Goal: Task Accomplishment & Management: Use online tool/utility

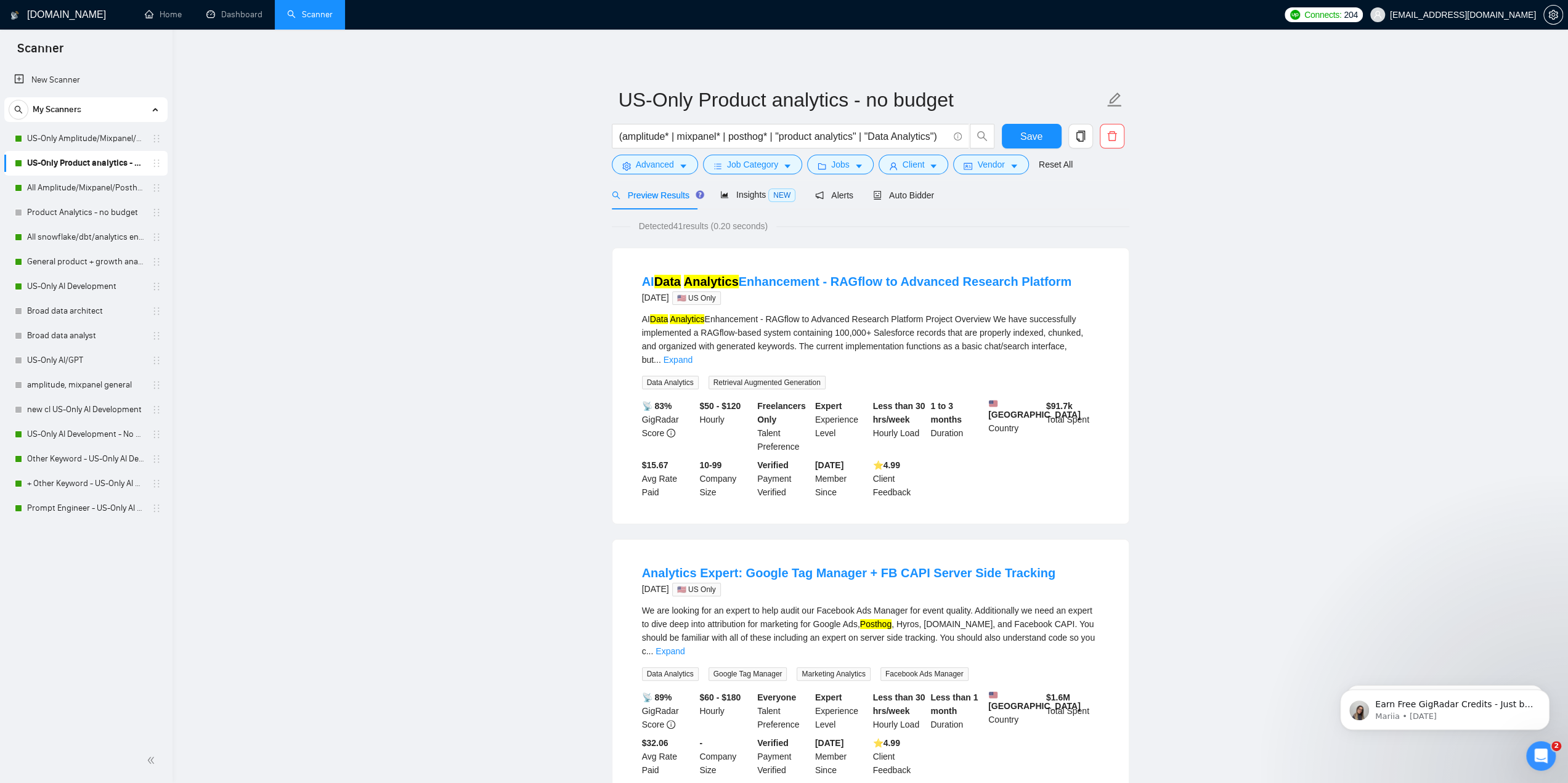
click at [247, 16] on link "Dashboard" at bounding box center [235, 14] width 56 height 10
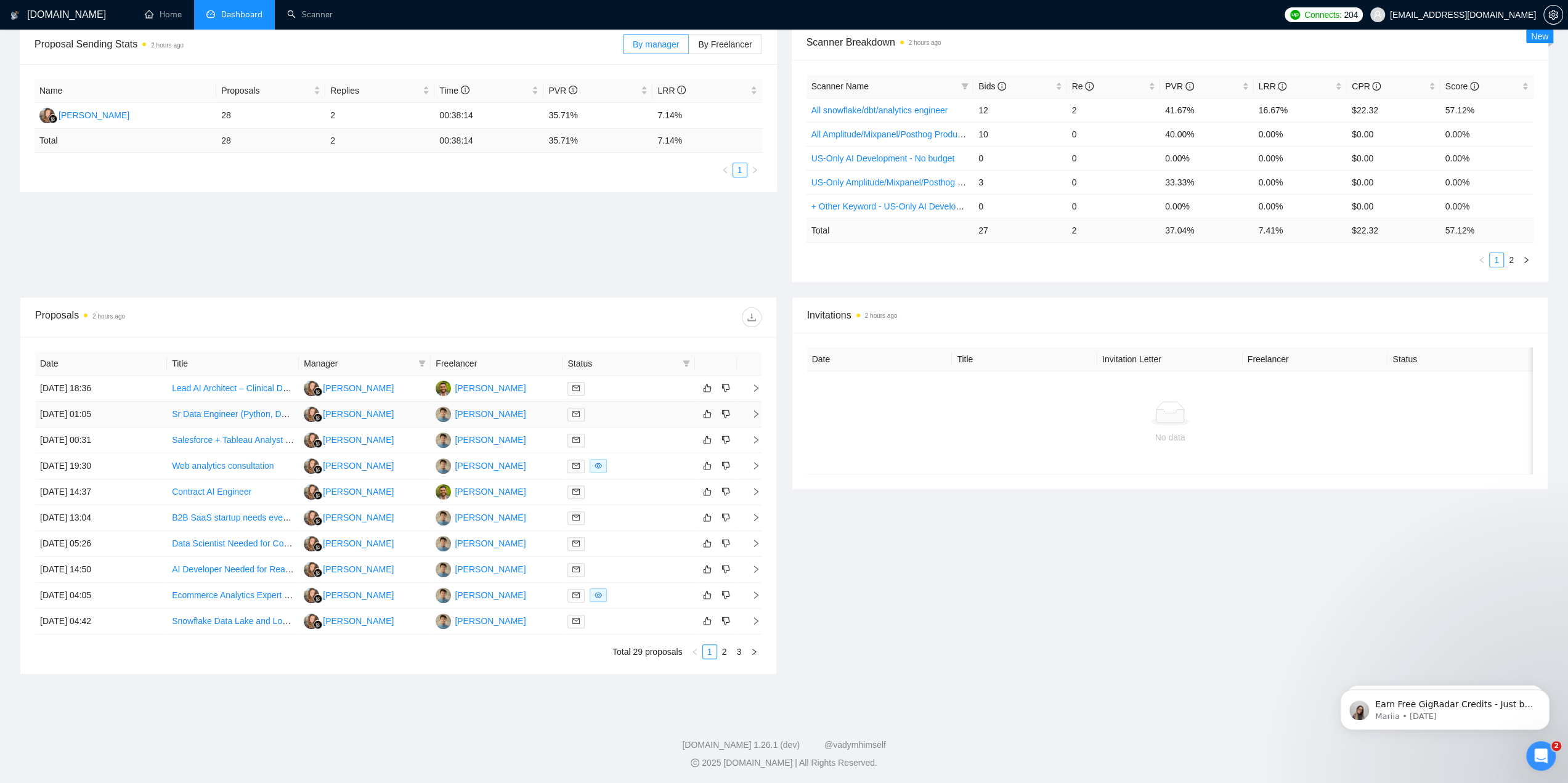
scroll to position [192, 0]
click at [727, 651] on link "2" at bounding box center [725, 651] width 14 height 14
click at [716, 656] on link "1" at bounding box center [710, 651] width 14 height 14
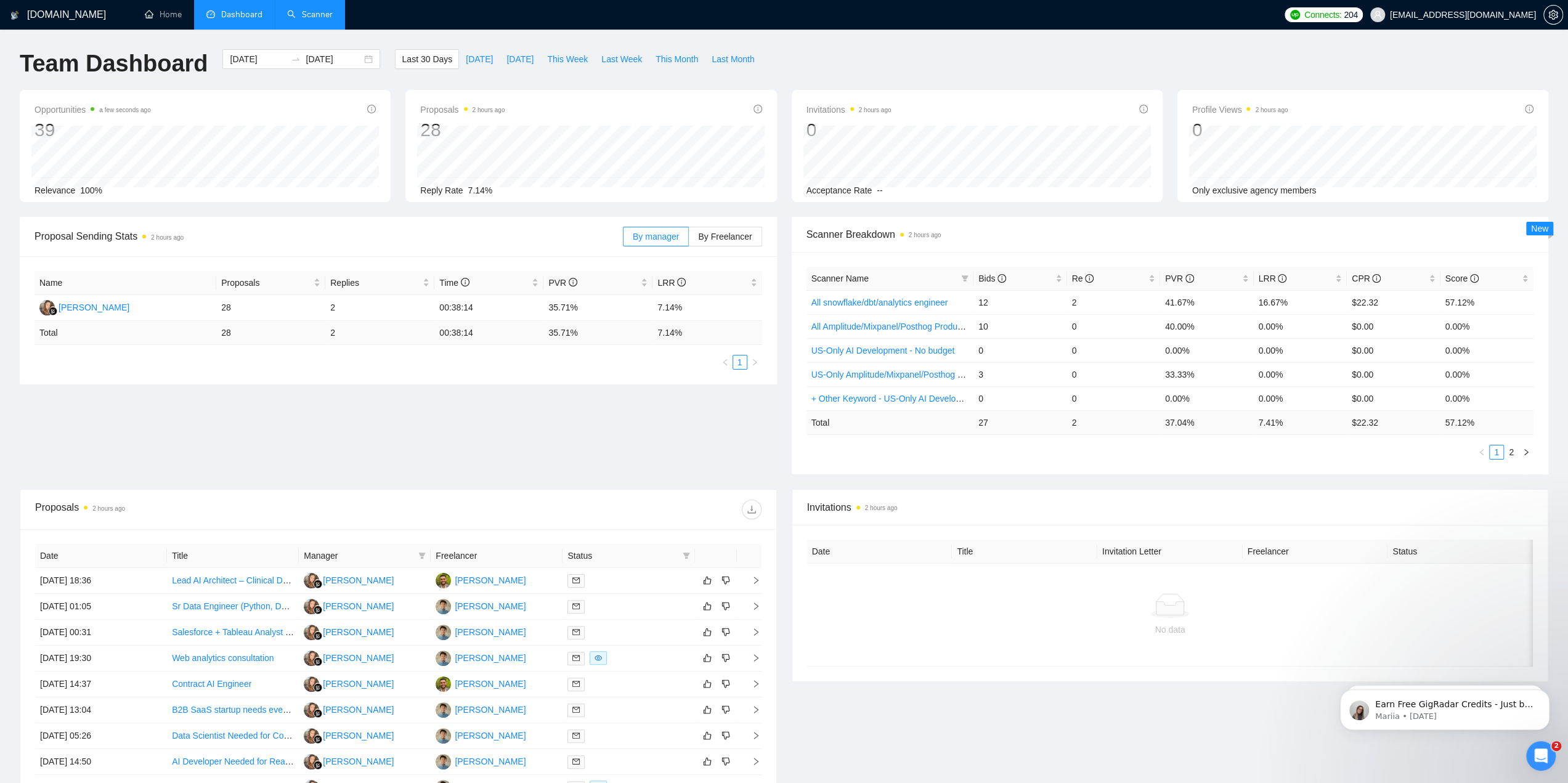
click at [327, 20] on link "Scanner" at bounding box center [310, 14] width 46 height 10
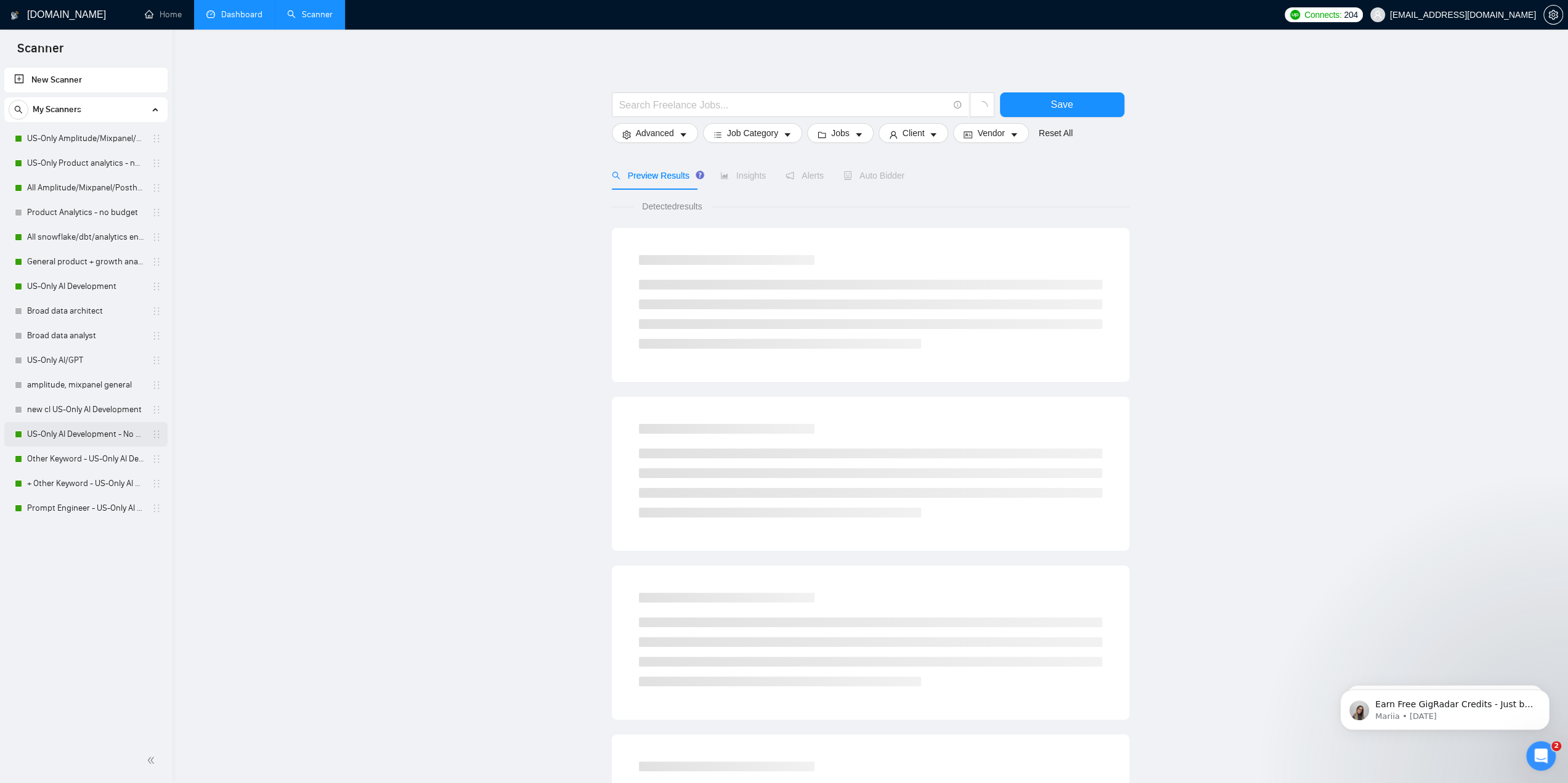
click at [87, 437] on link "US-Only AI Development - No budget" at bounding box center [86, 434] width 117 height 25
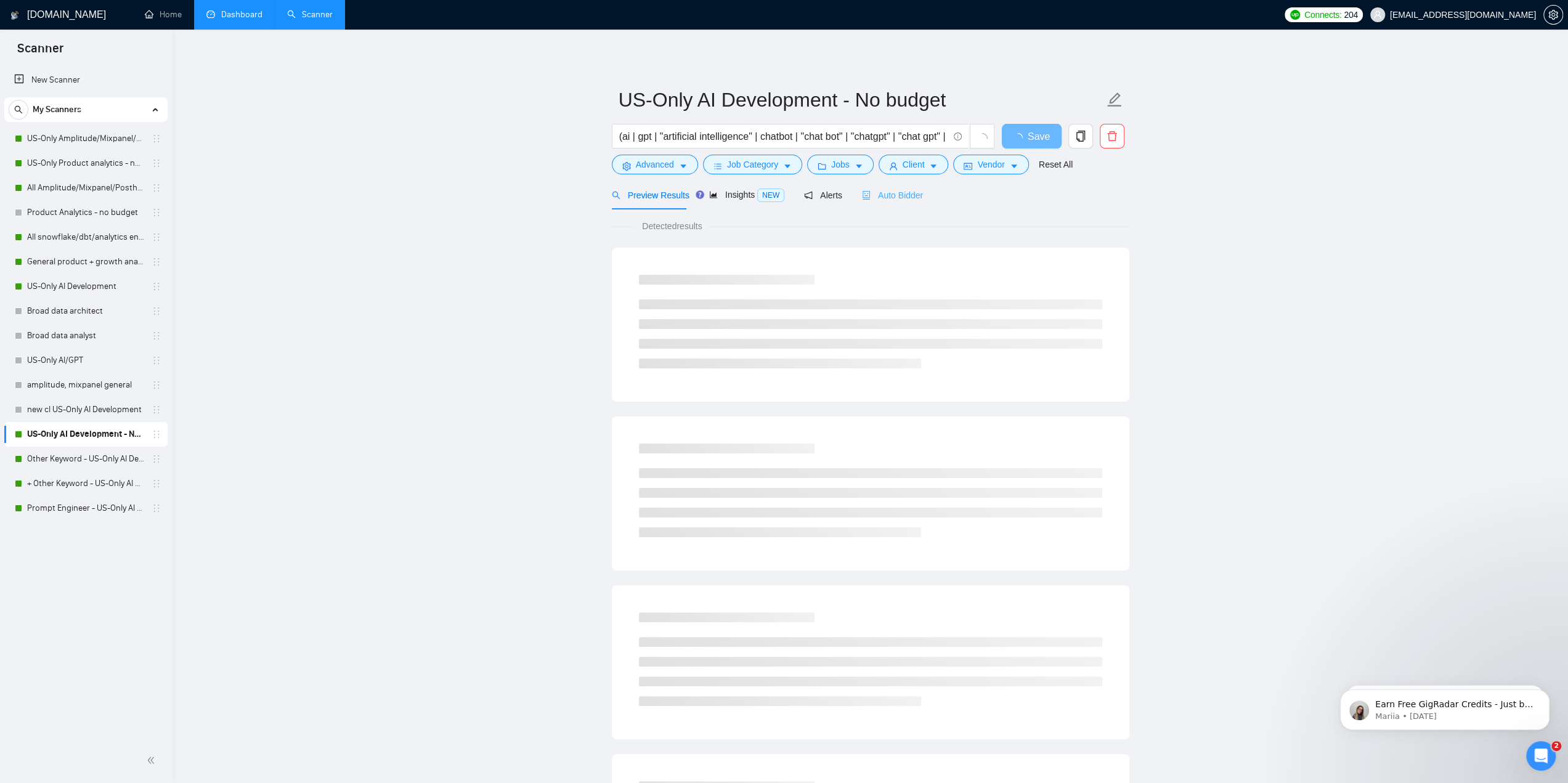
click at [905, 185] on div "Auto Bidder" at bounding box center [892, 195] width 61 height 29
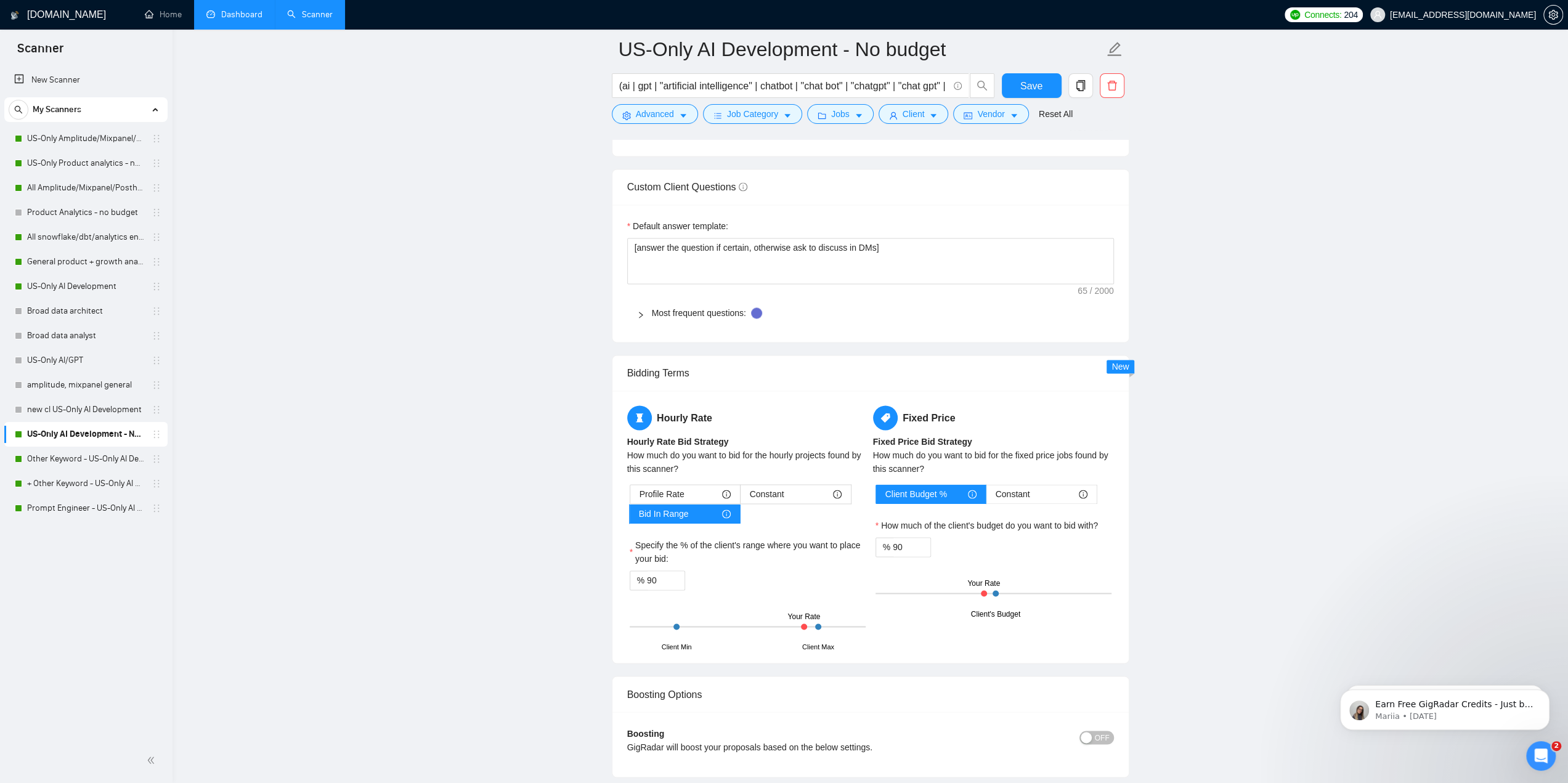
scroll to position [1526, 0]
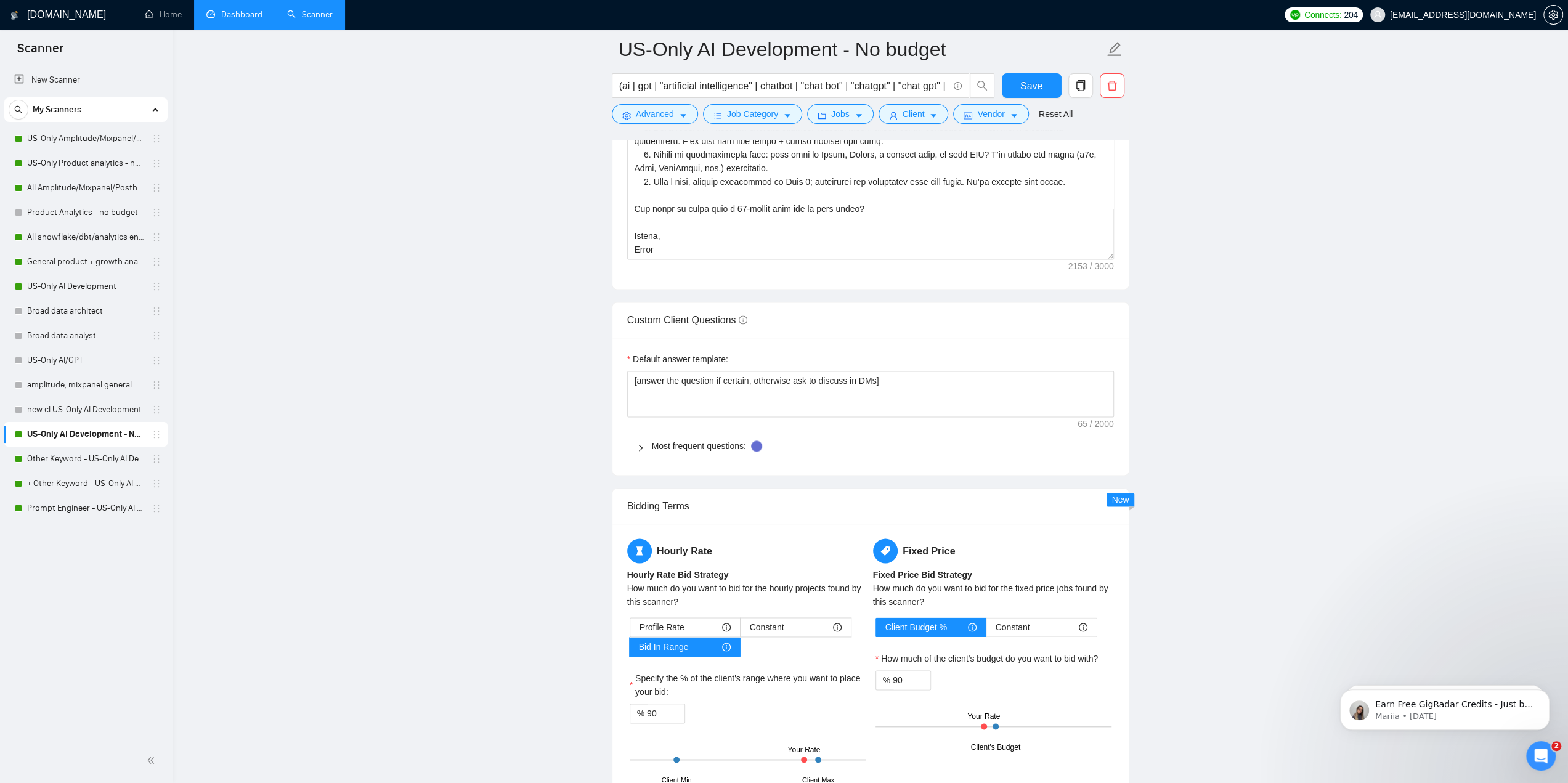
click at [224, 20] on link "Dashboard" at bounding box center [235, 14] width 56 height 10
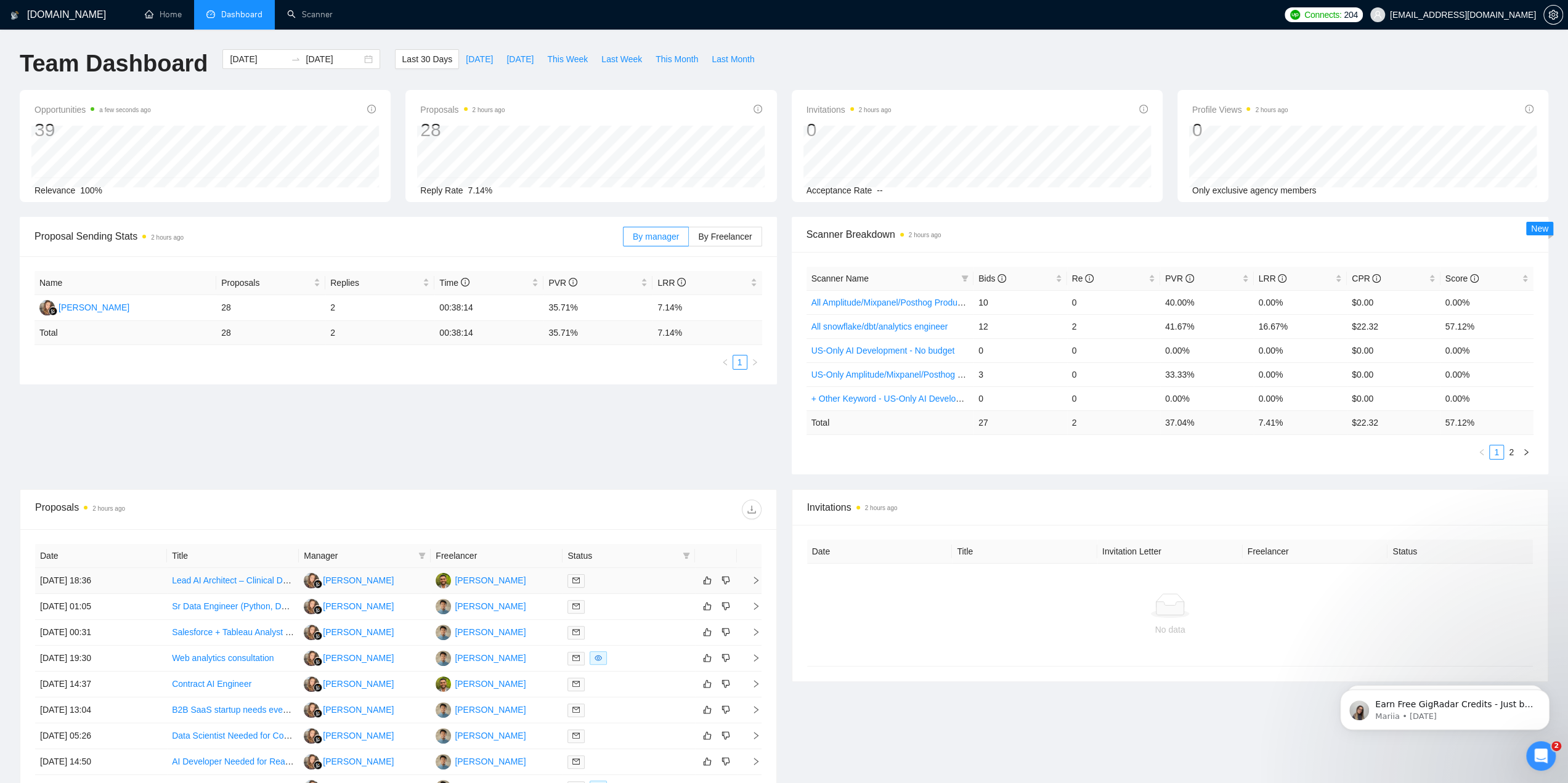
click at [577, 581] on icon "mail" at bounding box center [576, 581] width 7 height 5
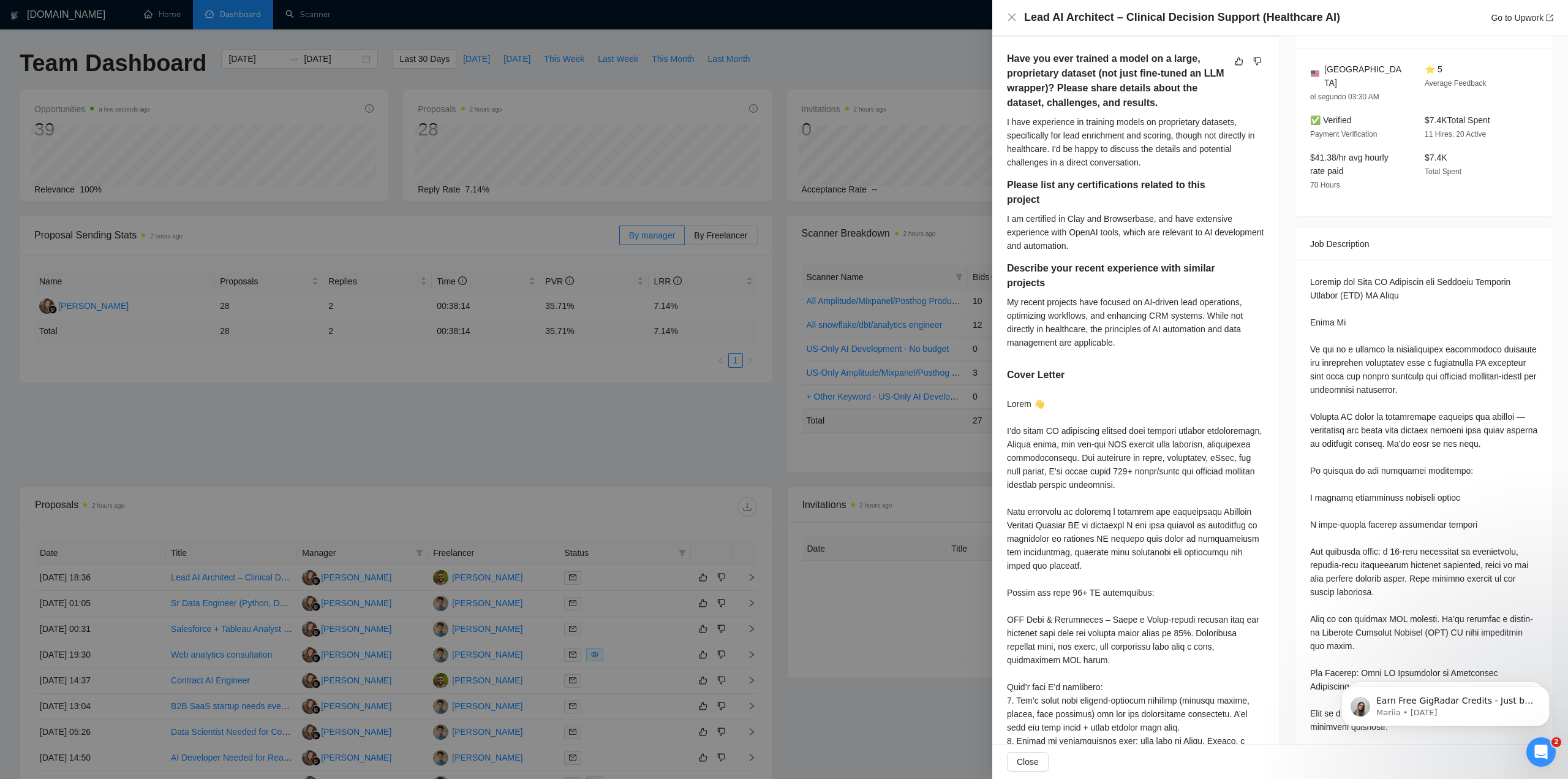
scroll to position [245, 0]
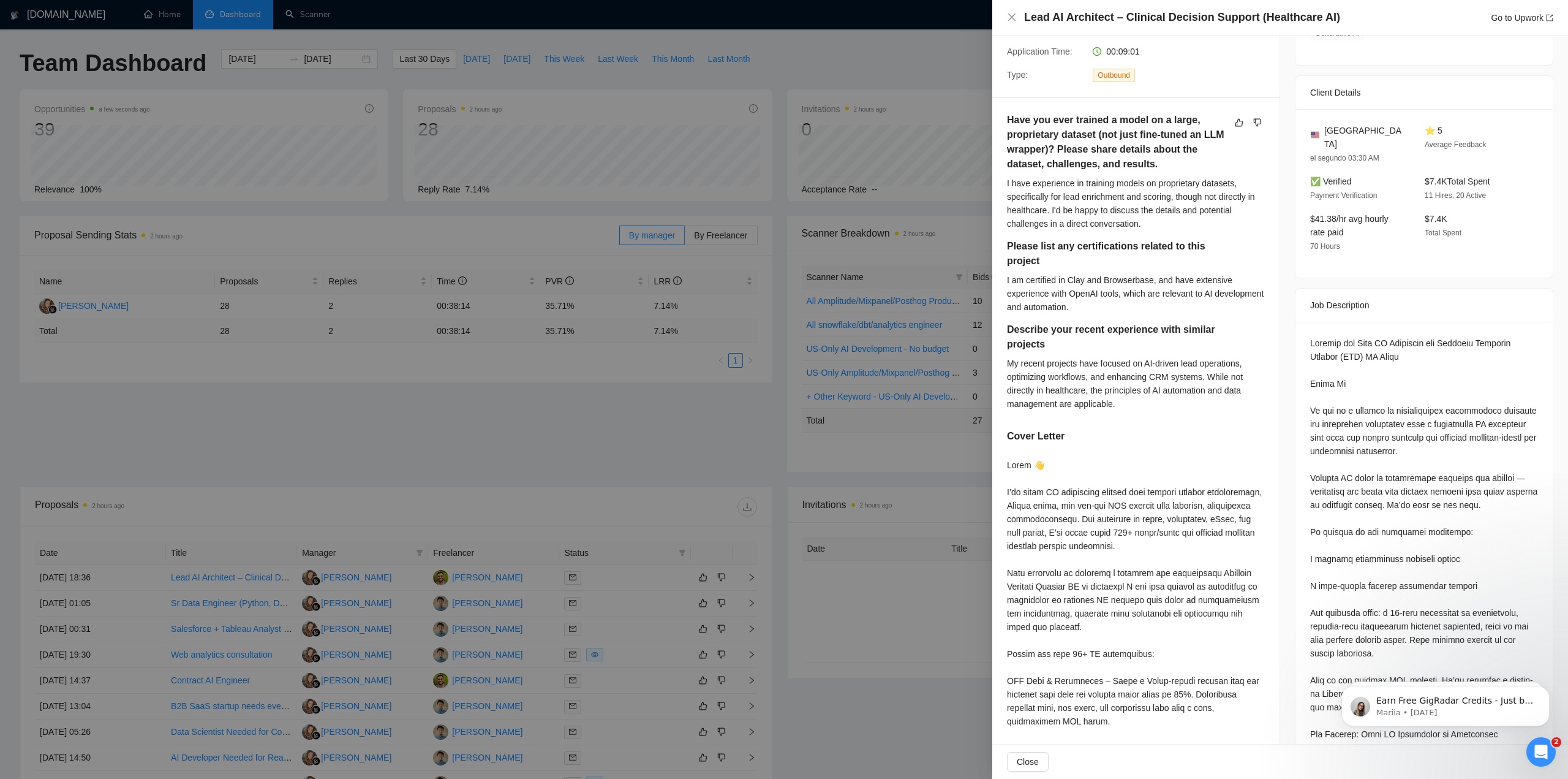
click at [1135, 212] on div "I have experience in training models on proprietary datasets, specifically for …" at bounding box center [1136, 203] width 258 height 54
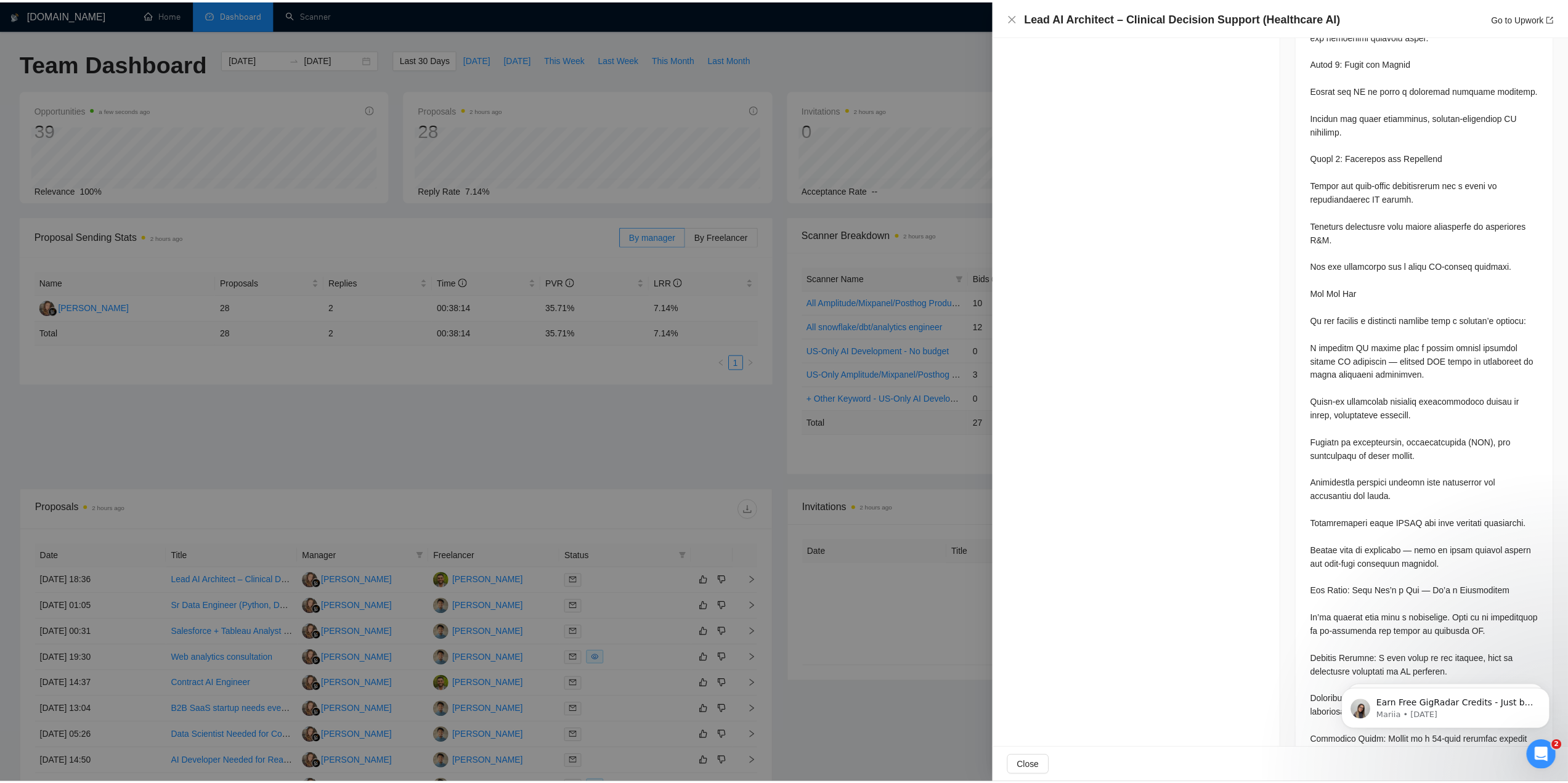
scroll to position [871, 0]
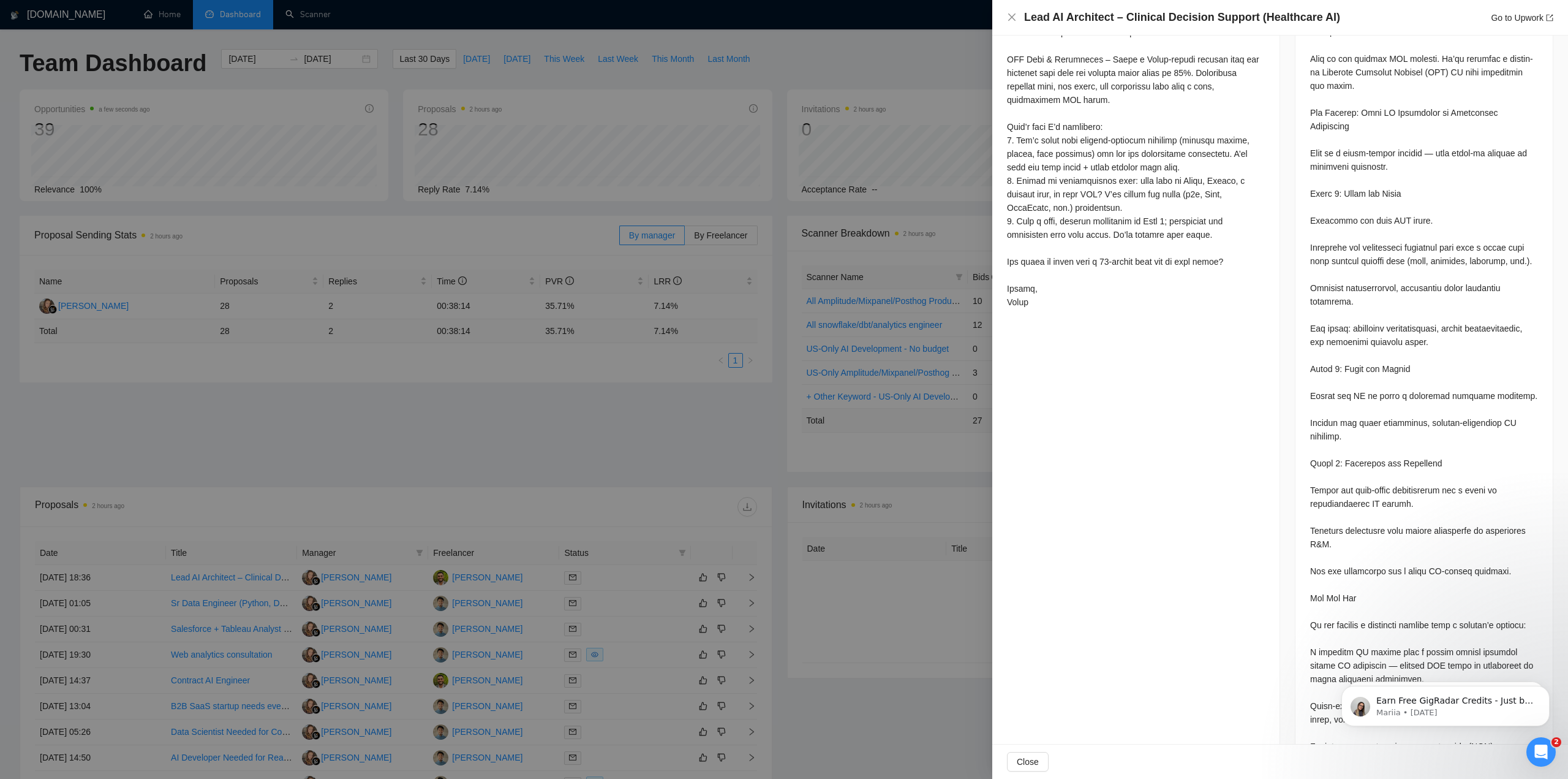
click at [786, 618] on div at bounding box center [784, 389] width 1568 height 779
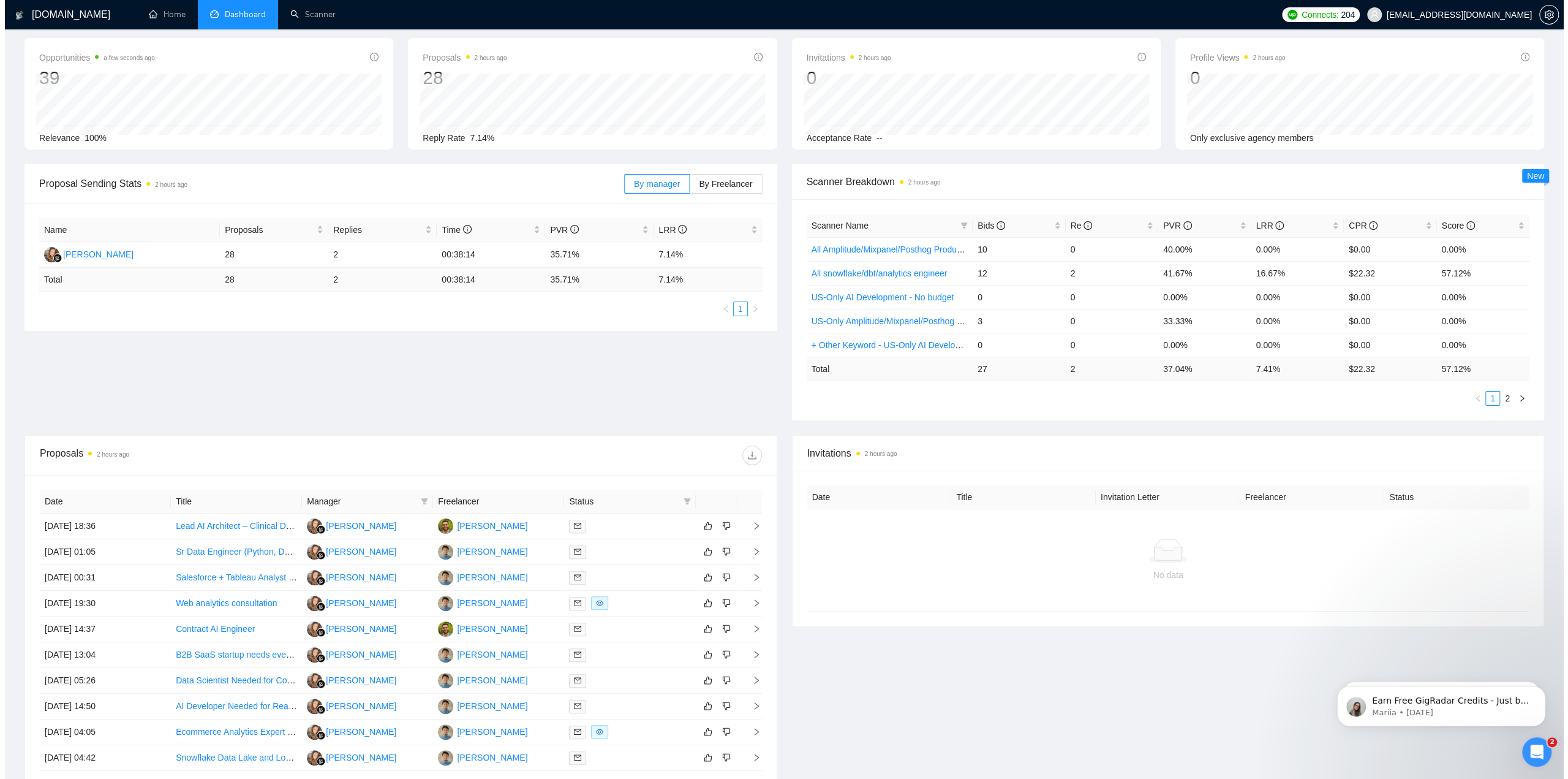
scroll to position [0, 0]
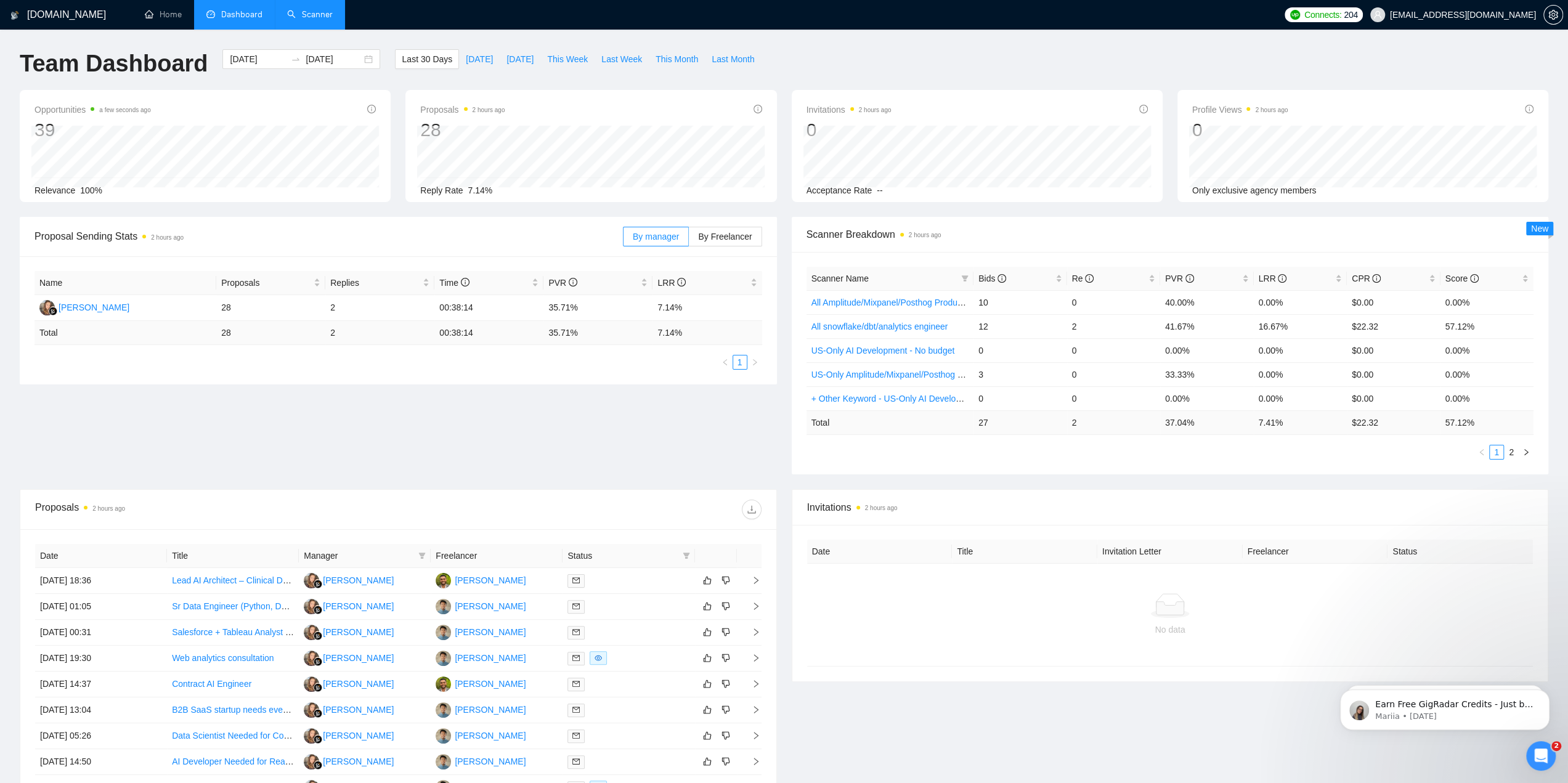
click at [319, 20] on link "Scanner" at bounding box center [310, 14] width 46 height 10
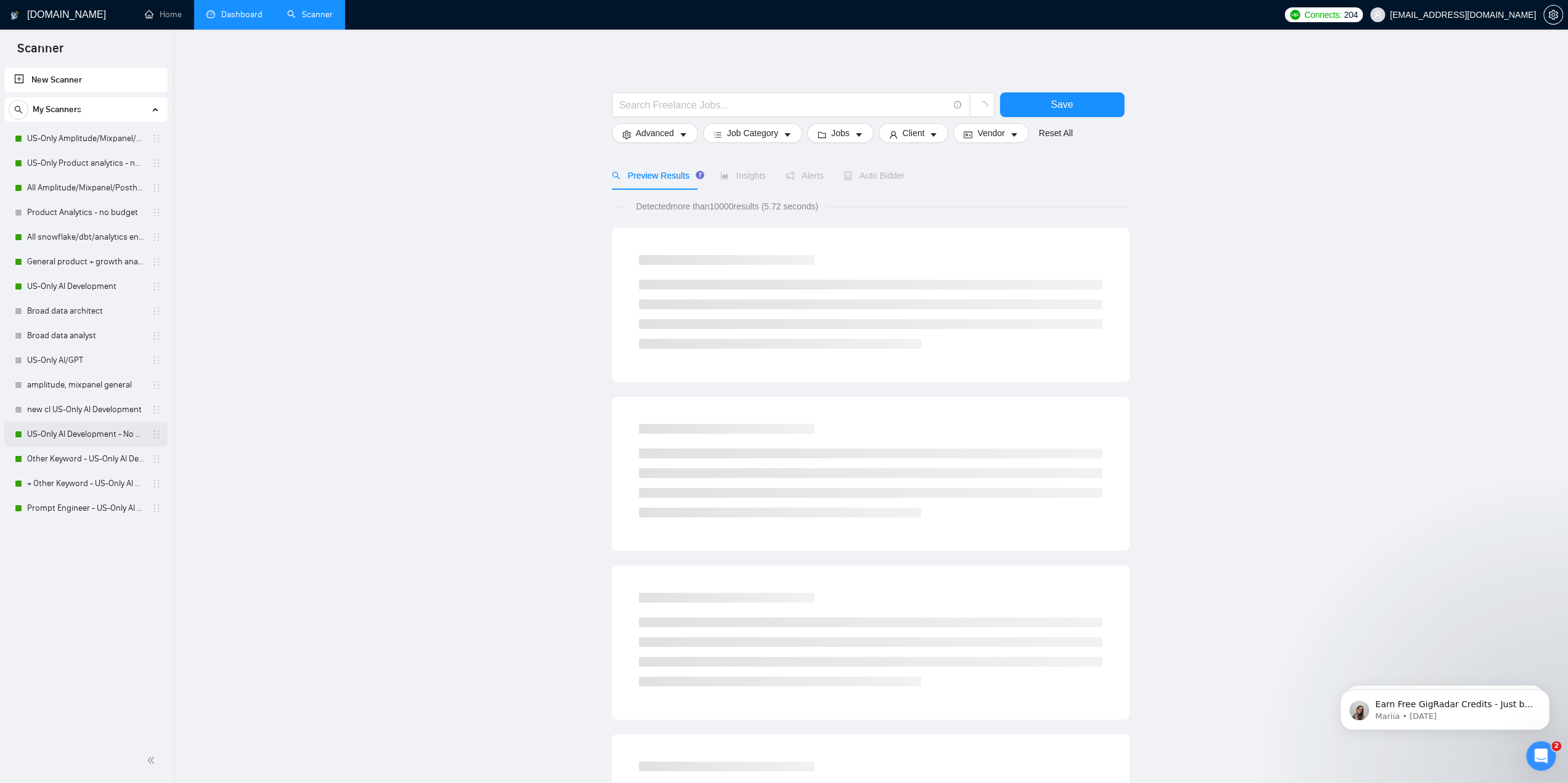
click at [67, 435] on link "US-Only AI Development - No budget" at bounding box center [86, 434] width 117 height 25
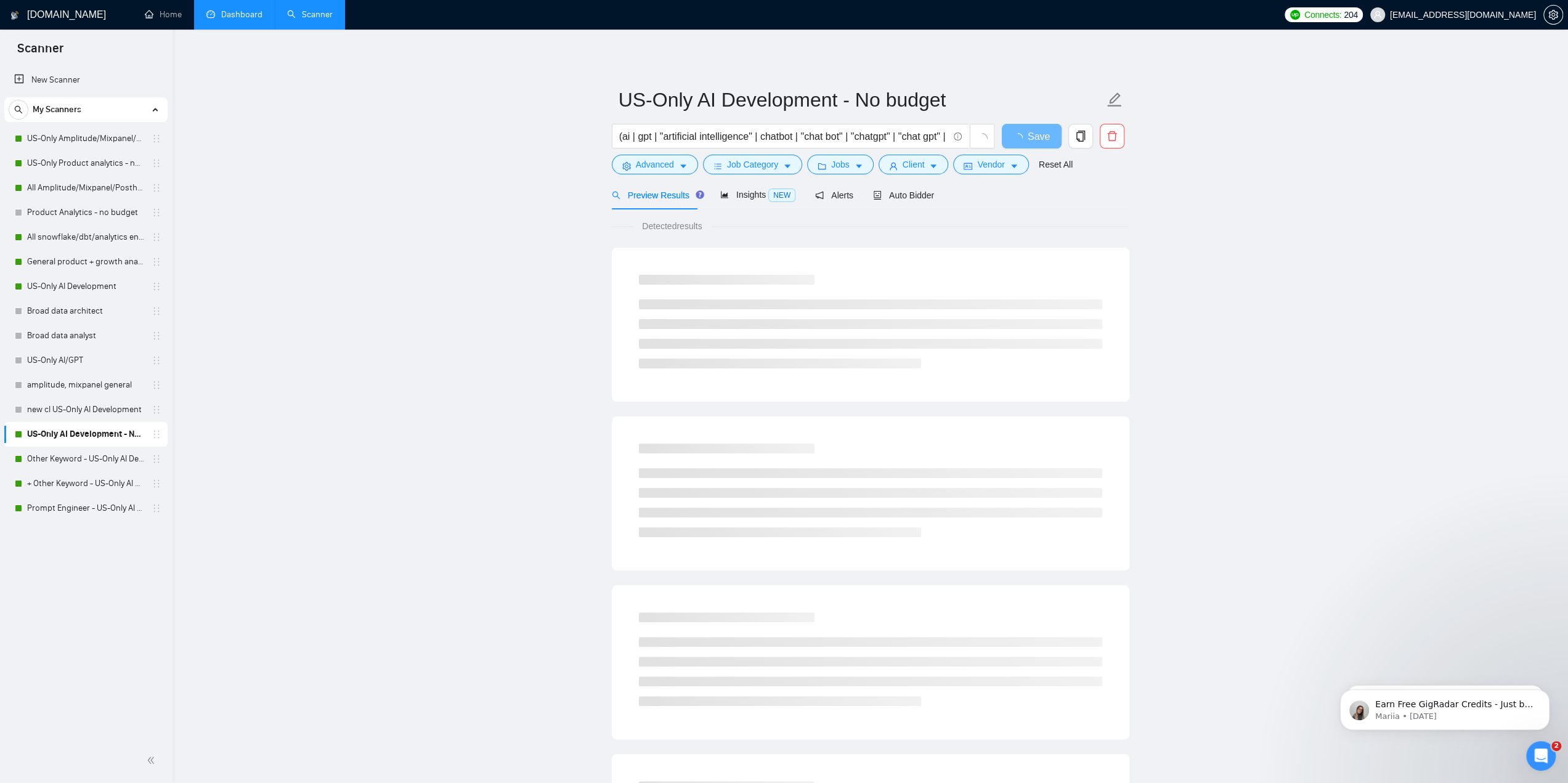
click at [1497, 476] on main "US-Only AI Development - No budget (ai | gpt | "artificial intelligence" | chat…" at bounding box center [870, 562] width 1356 height 1027
click at [71, 463] on link "Other Keyword - US-Only AI Development" at bounding box center [86, 459] width 117 height 25
click at [81, 431] on link "US-Only AI Development - No budget" at bounding box center [86, 434] width 117 height 25
